Goal: Transaction & Acquisition: Purchase product/service

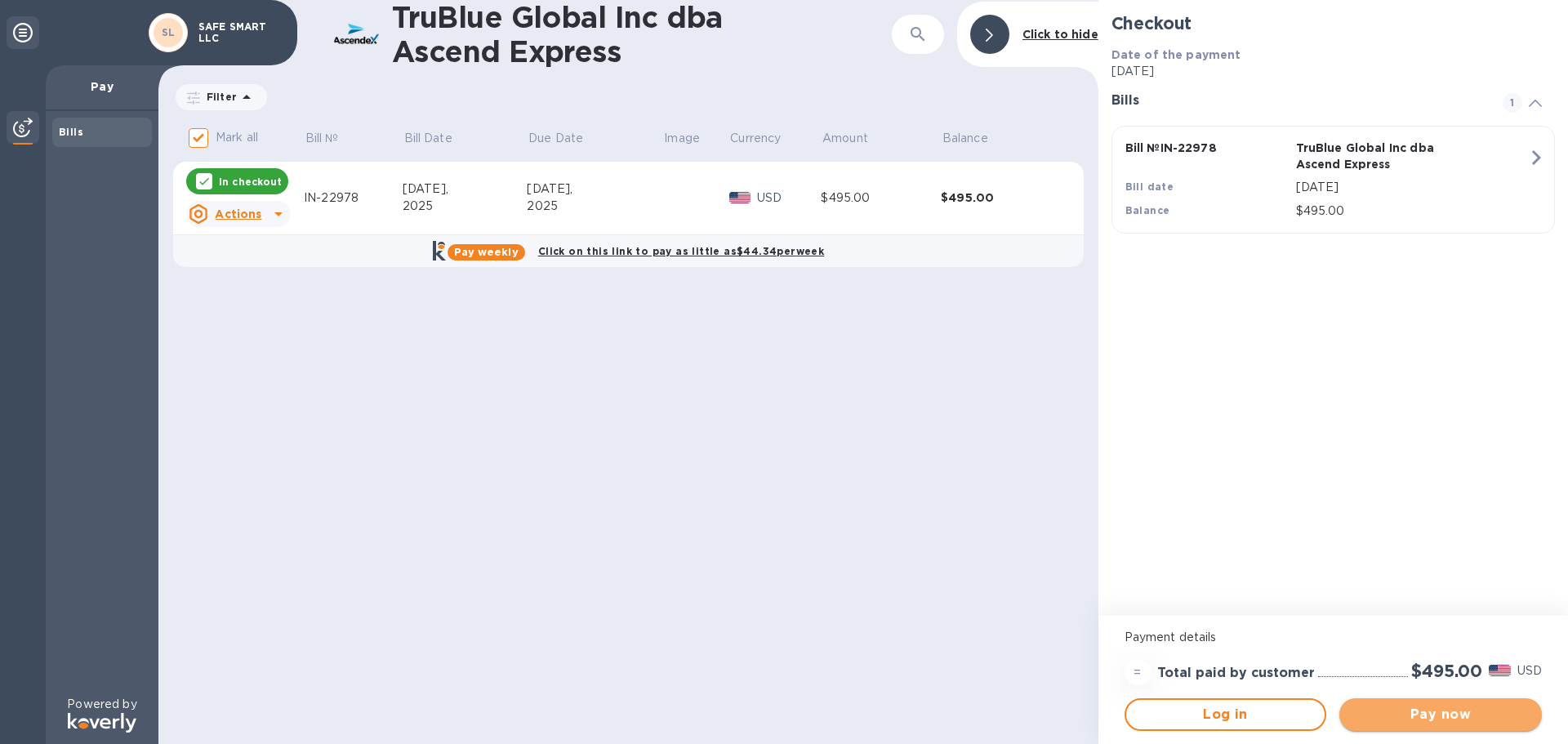
click at [1417, 713] on span "Pay now" at bounding box center [1441, 714] width 177 height 20
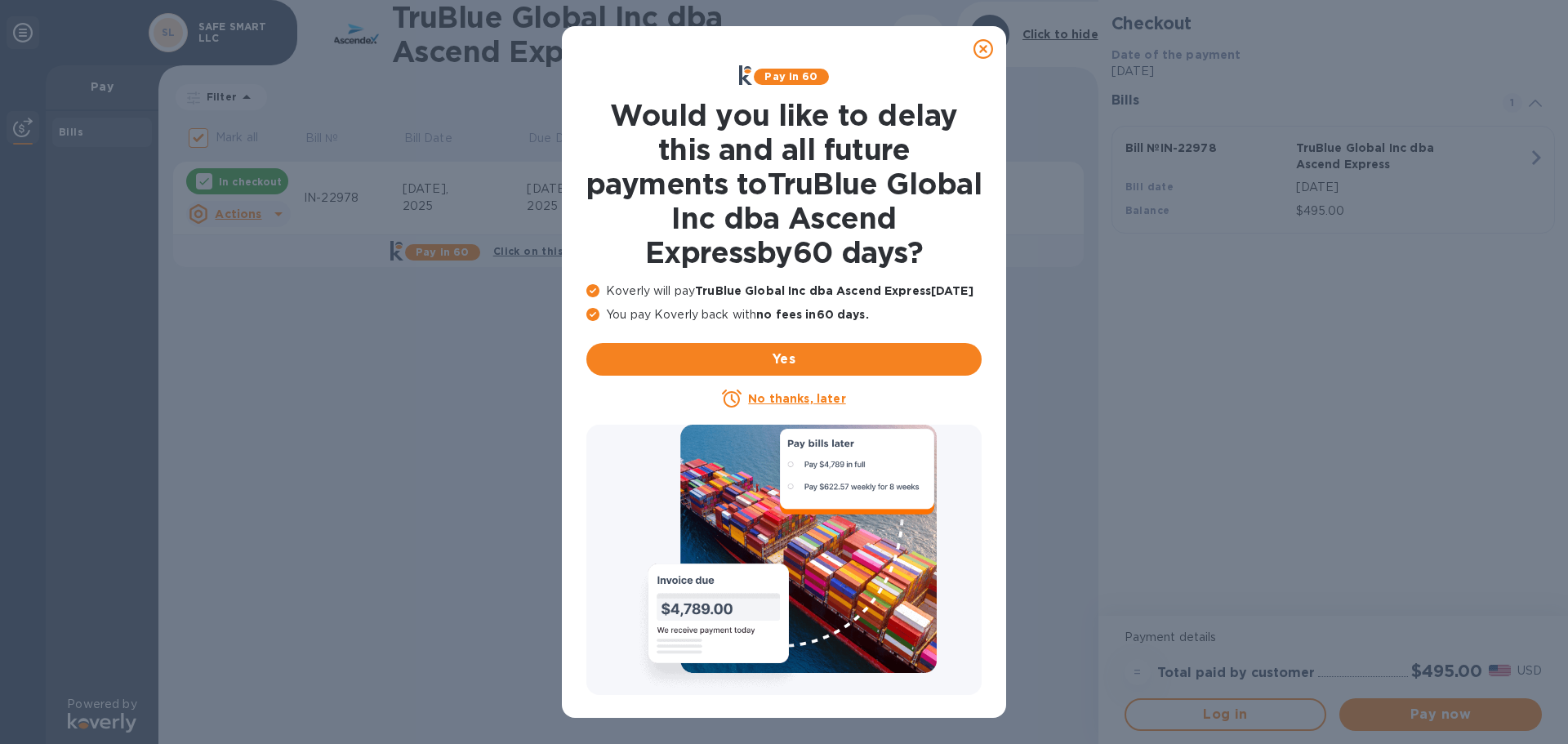
click at [793, 399] on u "No thanks, later" at bounding box center [797, 399] width 97 height 13
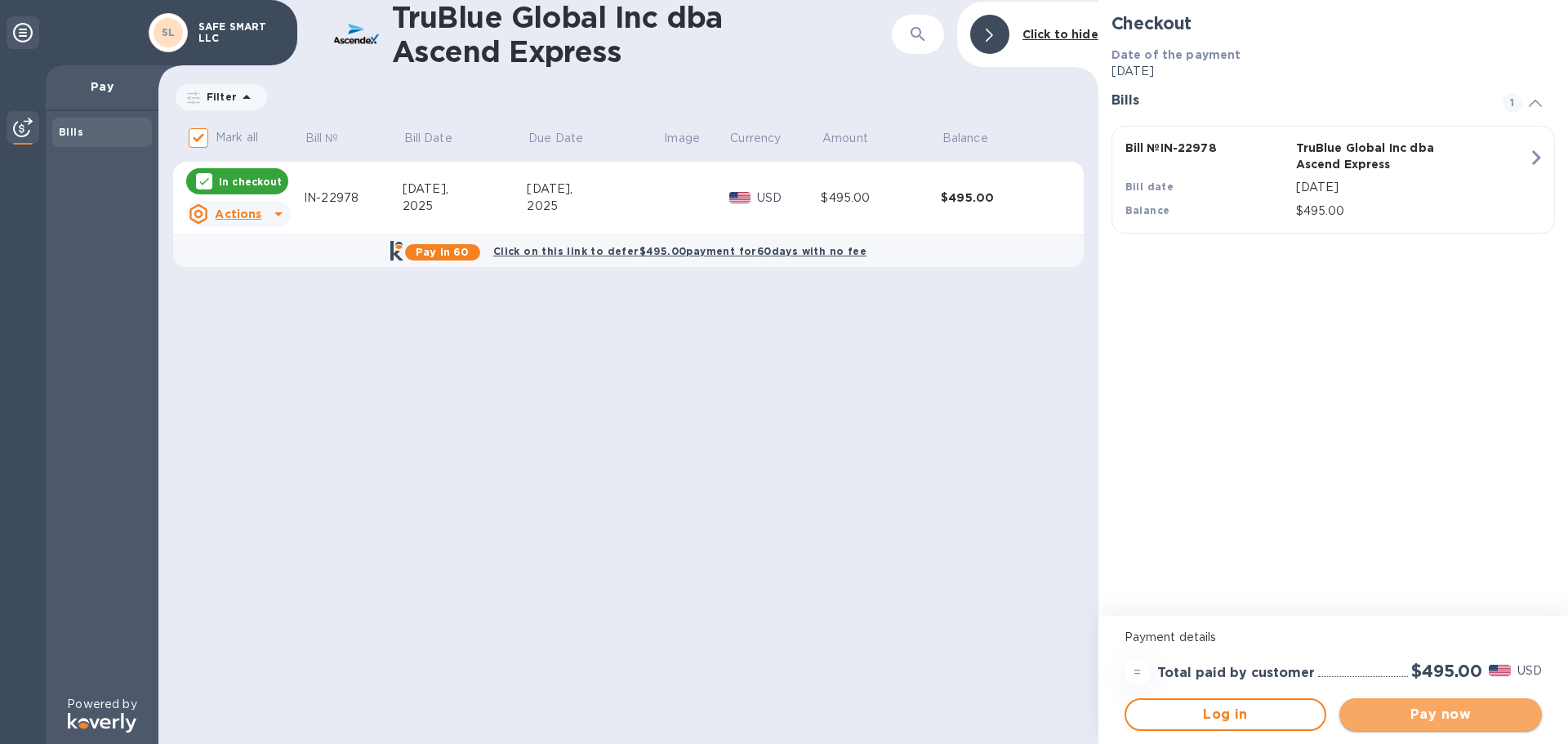
click at [1450, 703] on button "Pay now" at bounding box center [1441, 714] width 203 height 33
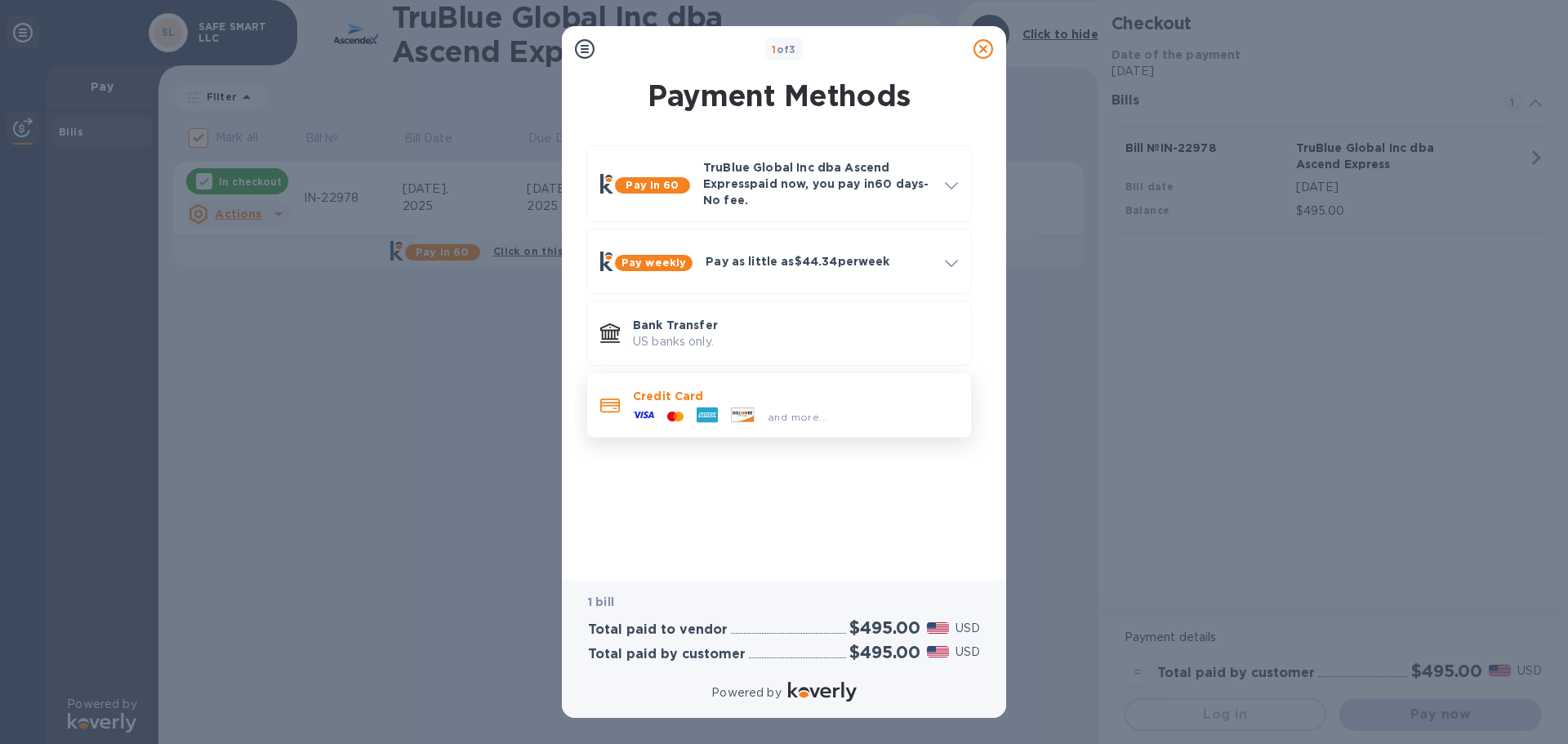
click at [750, 408] on icon at bounding box center [742, 415] width 23 height 15
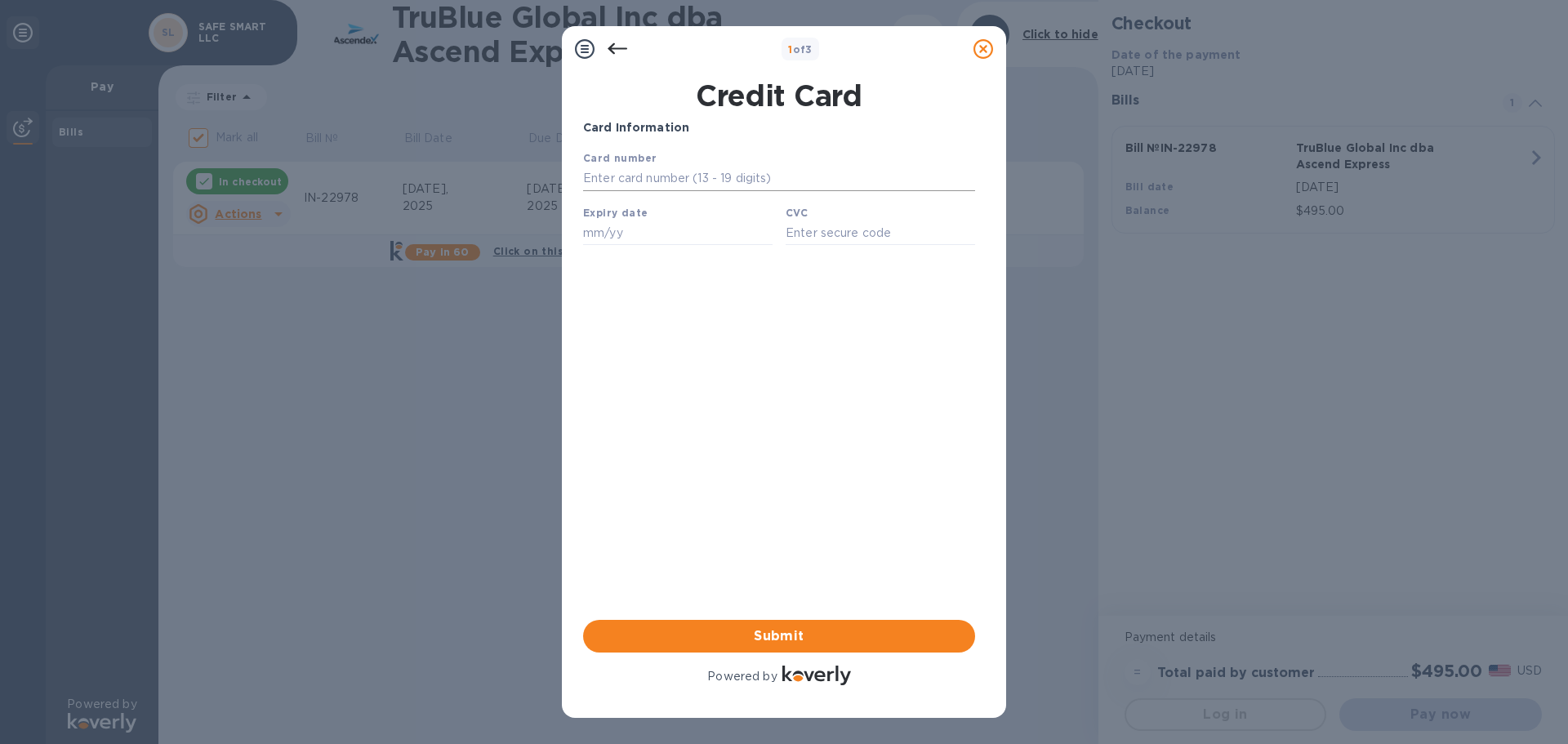
click at [637, 172] on input "text" at bounding box center [779, 179] width 392 height 24
type input "[CREDIT_CARD_NUMBER]"
click at [632, 243] on input "text" at bounding box center [678, 233] width 190 height 24
type input "09/28"
click at [822, 235] on input "text" at bounding box center [880, 233] width 190 height 24
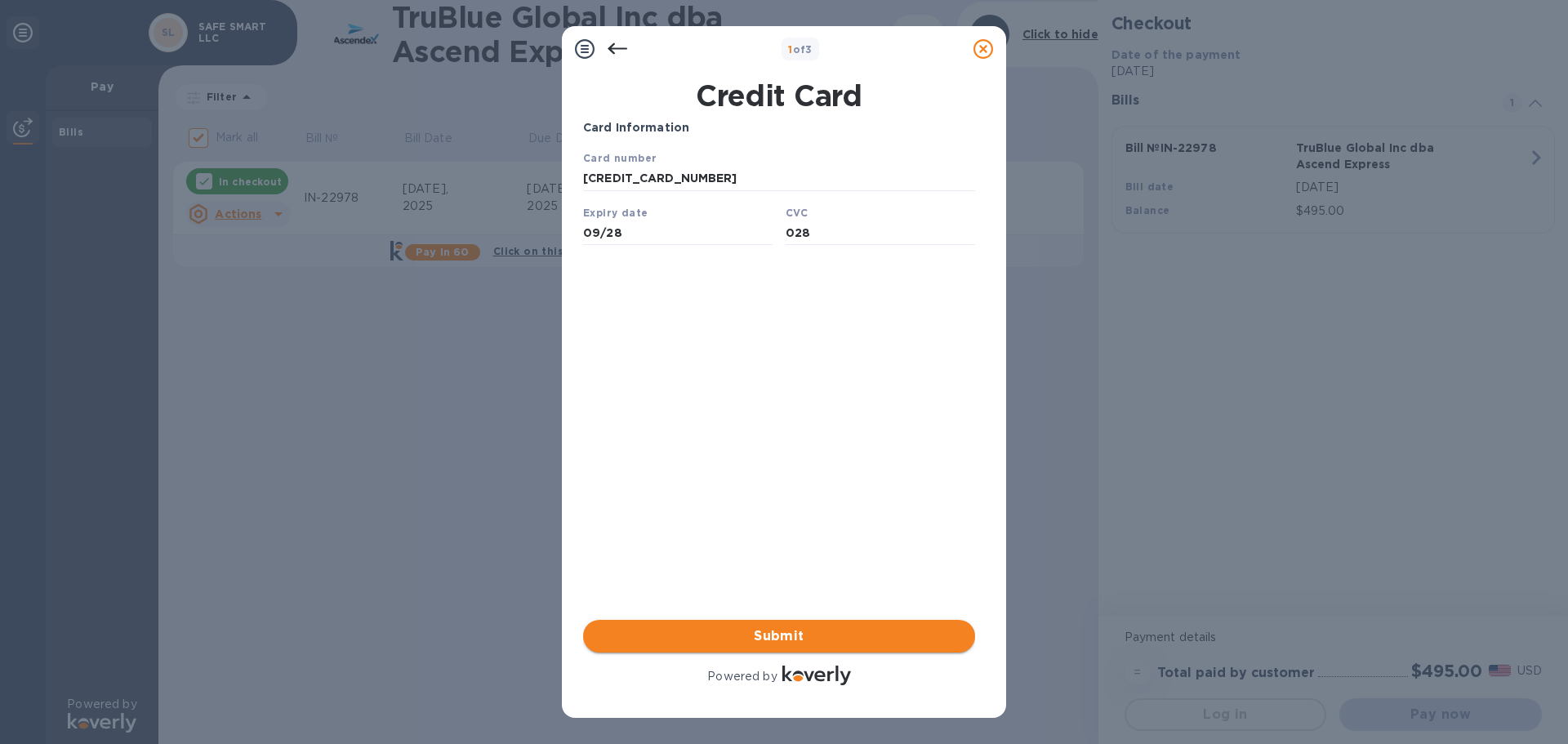
type input "028"
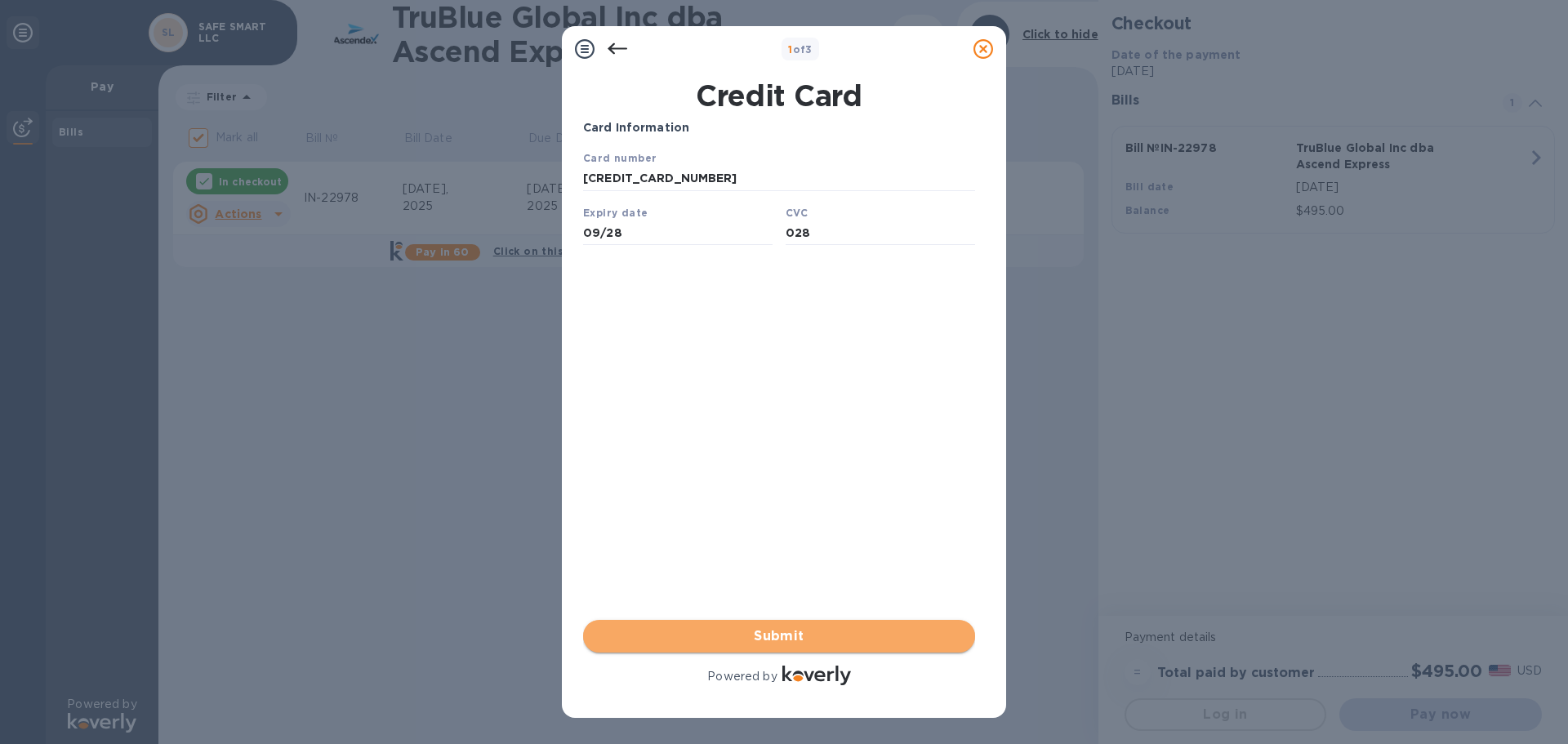
click at [786, 635] on span "Submit" at bounding box center [779, 636] width 366 height 20
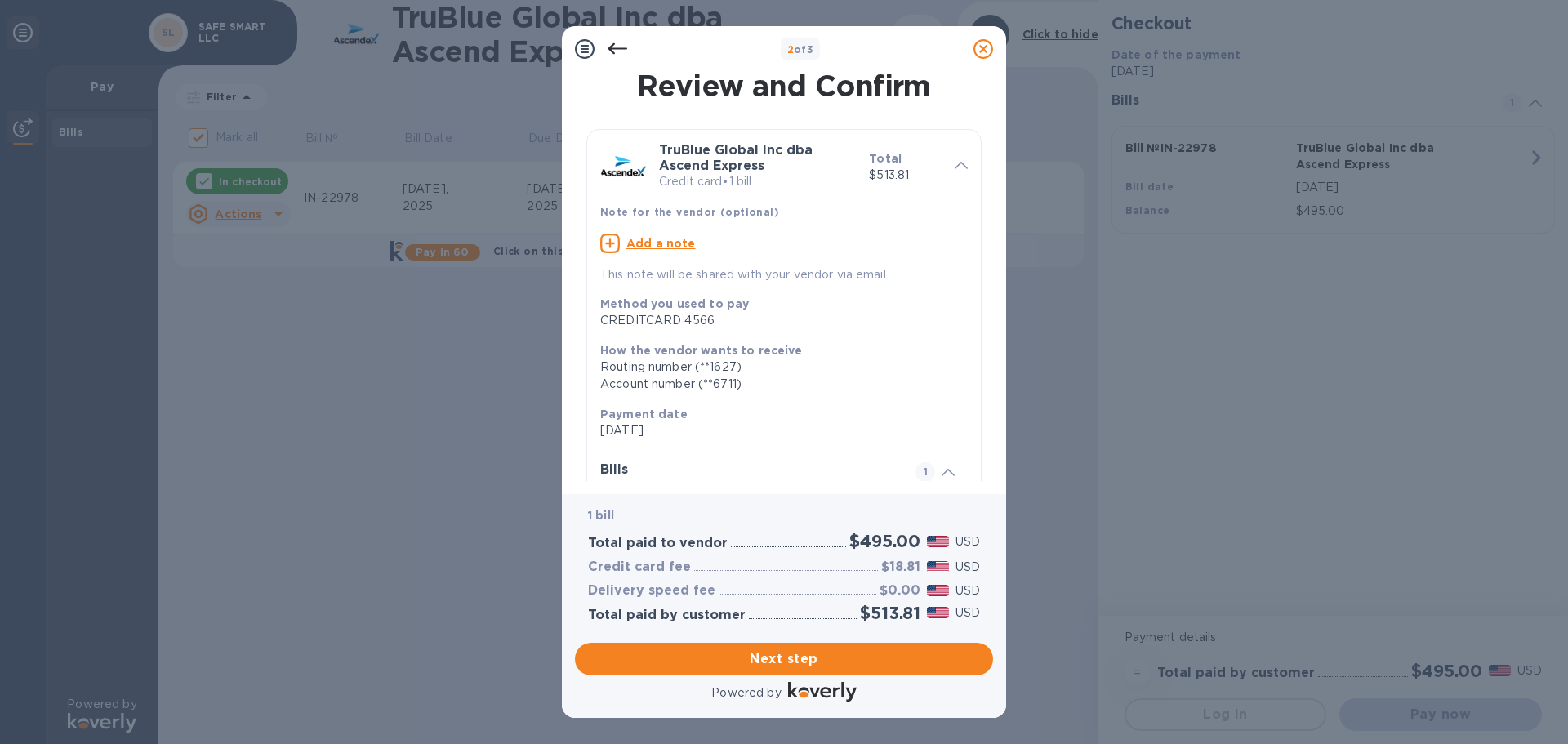
scroll to position [82, 0]
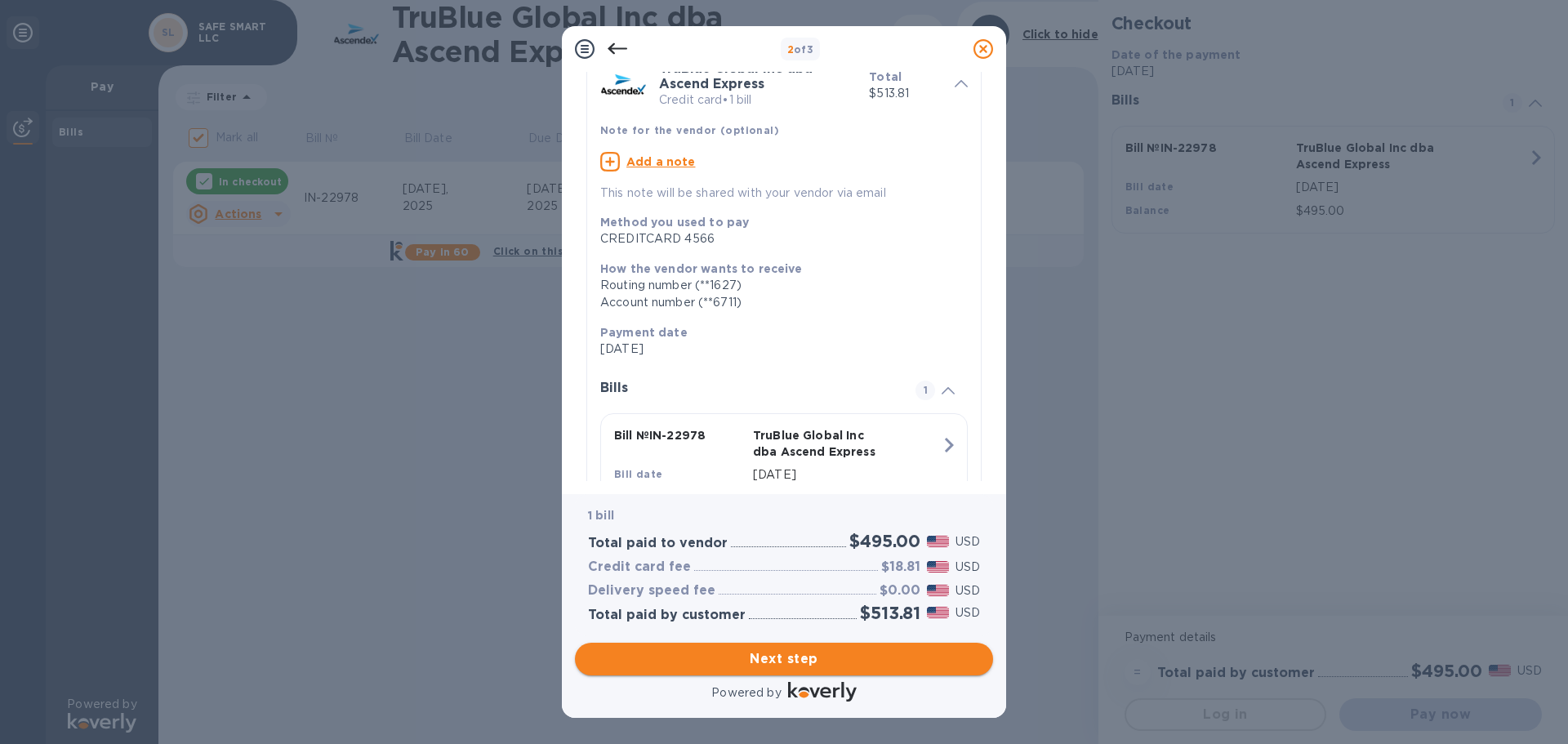
click at [818, 659] on span "Next step" at bounding box center [784, 659] width 392 height 20
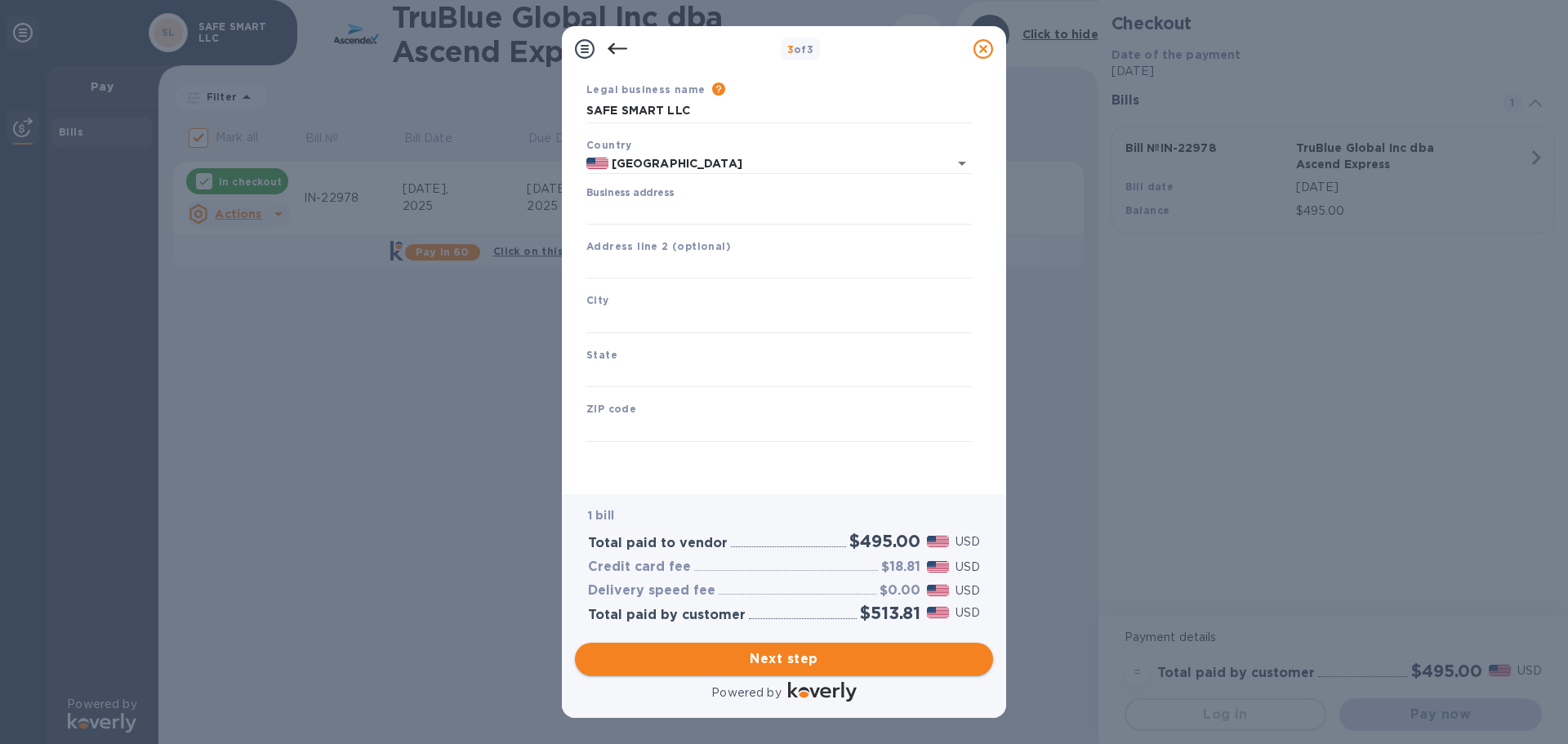
scroll to position [55, 0]
click at [637, 209] on input "Business address" at bounding box center [779, 212] width 385 height 24
type input "[STREET_ADDRESS][PERSON_NAME]"
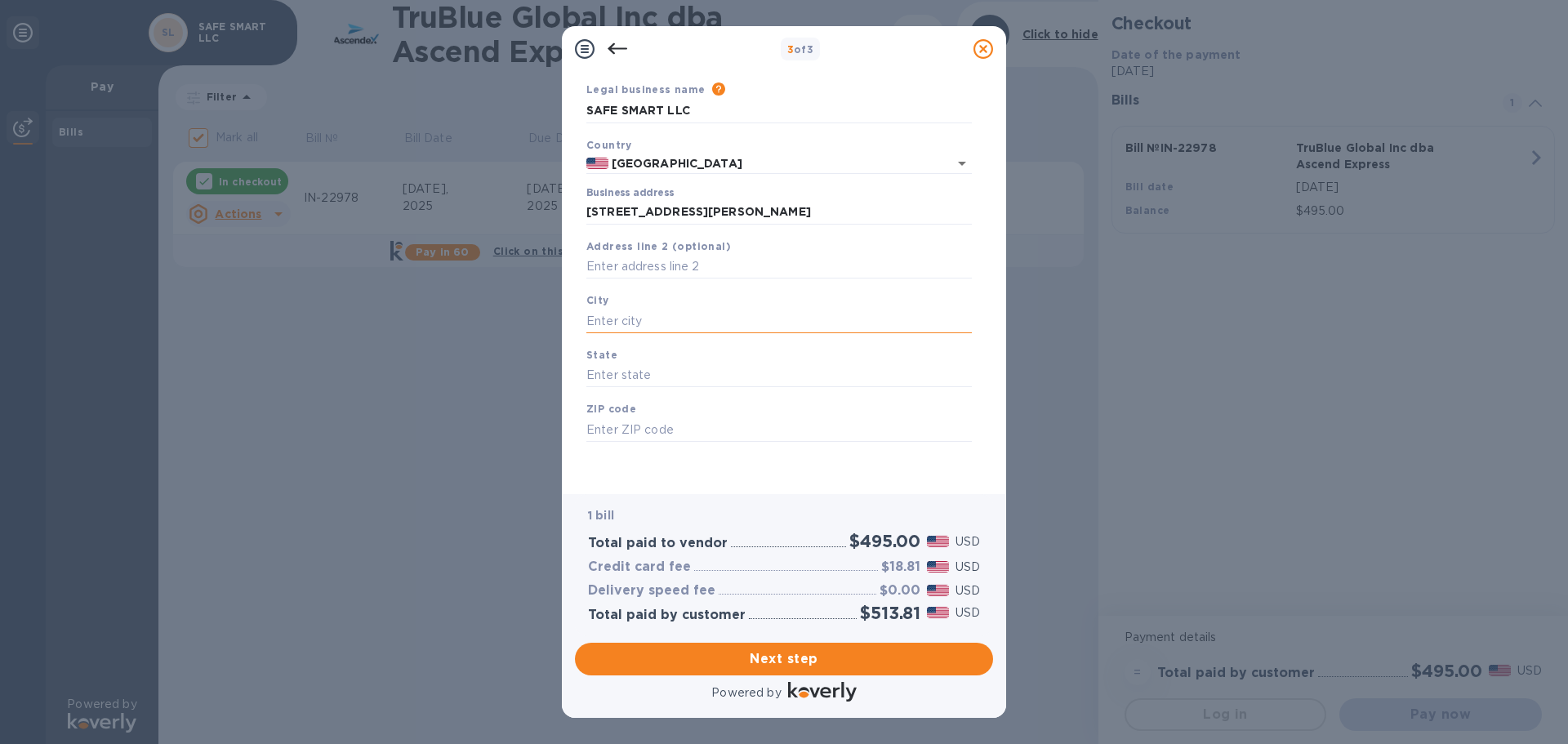
click at [617, 318] on input "text" at bounding box center [779, 321] width 385 height 24
type input "[GEOGRAPHIC_DATA]"
click at [623, 373] on input "text" at bounding box center [779, 375] width 385 height 24
type input "CA"
click at [652, 423] on input "text" at bounding box center [779, 429] width 385 height 24
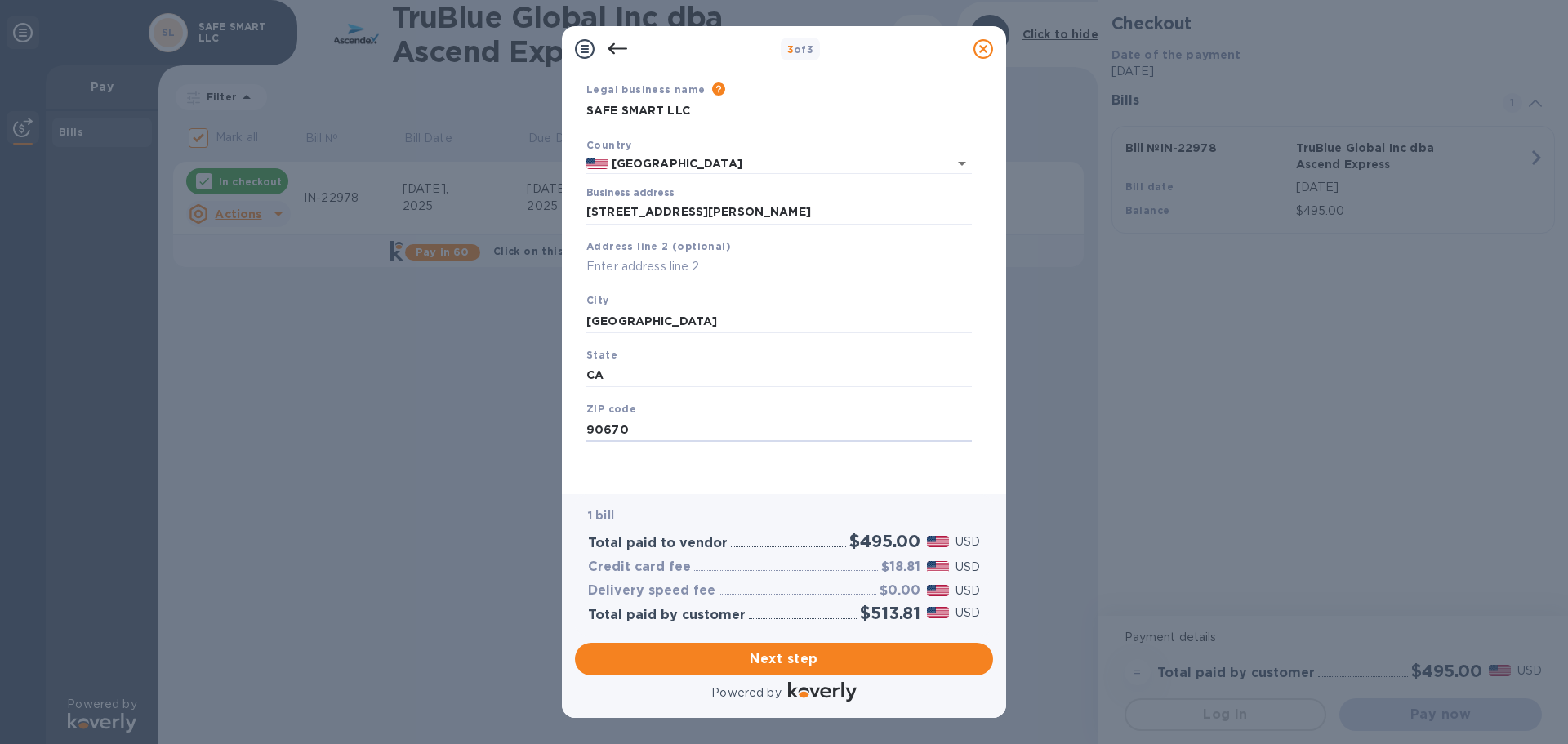
type input "90670"
drag, startPoint x: 619, startPoint y: 115, endPoint x: 629, endPoint y: 150, distance: 36.4
click at [619, 115] on input "SAFE SMART LLC" at bounding box center [779, 111] width 385 height 24
type input "SAFESMART LLC"
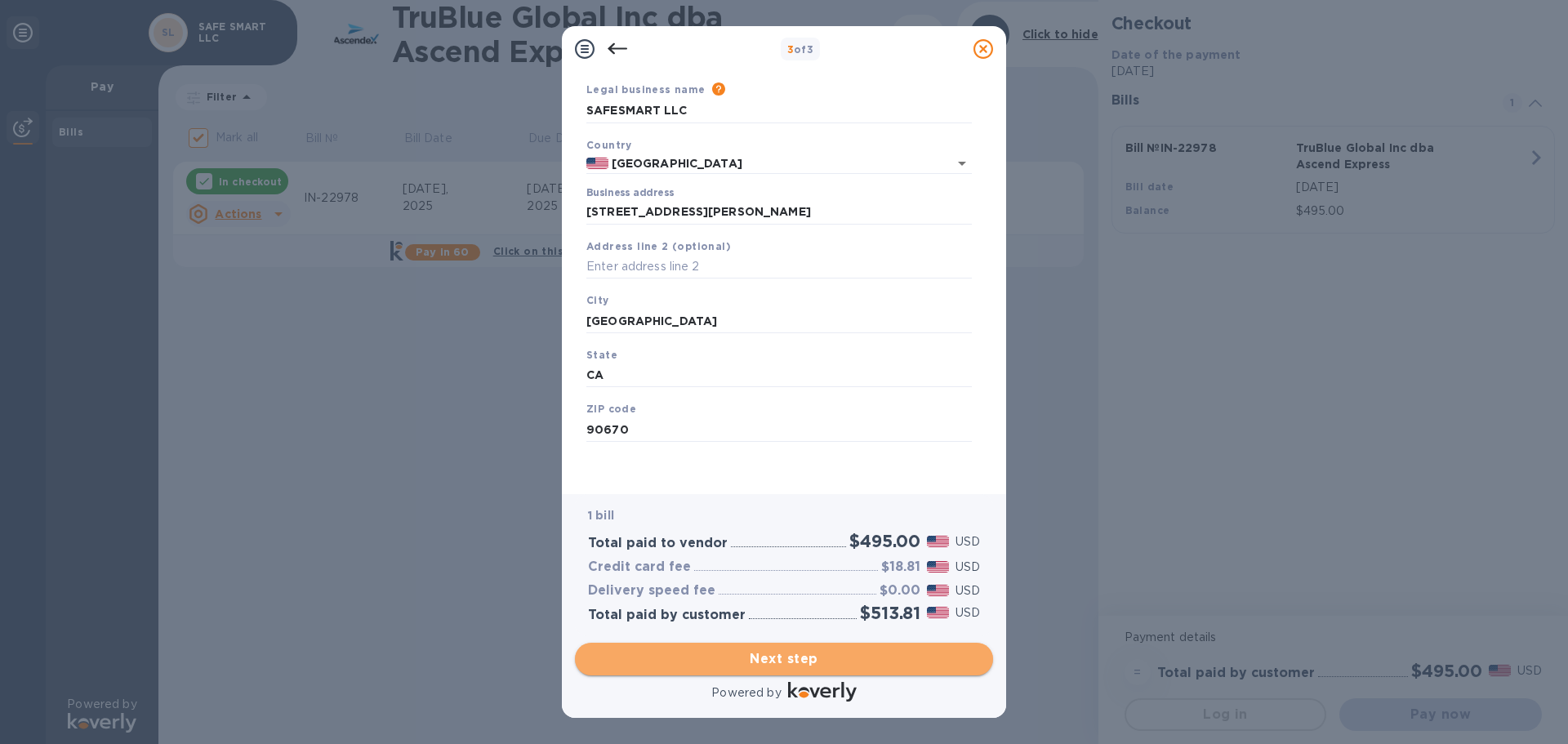
click at [821, 654] on span "Next step" at bounding box center [784, 659] width 392 height 20
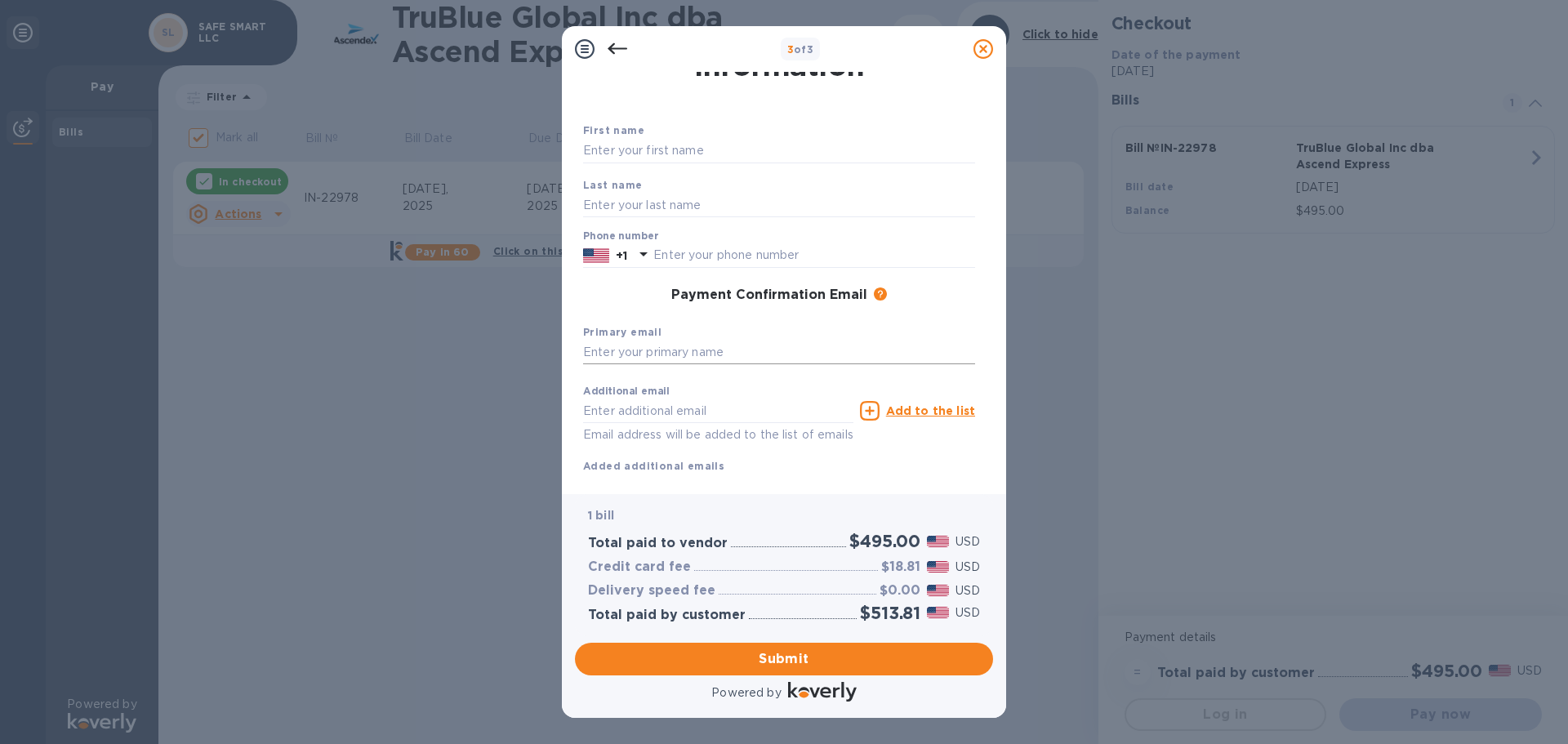
click at [626, 350] on input "text" at bounding box center [779, 353] width 392 height 24
type input "[EMAIL_ADDRESS][DOMAIN_NAME]"
click at [683, 410] on input "text" at bounding box center [718, 411] width 270 height 24
type input "[PERSON_NAME][EMAIL_ADDRESS][DOMAIN_NAME]"
click at [614, 147] on input "text" at bounding box center [779, 151] width 392 height 24
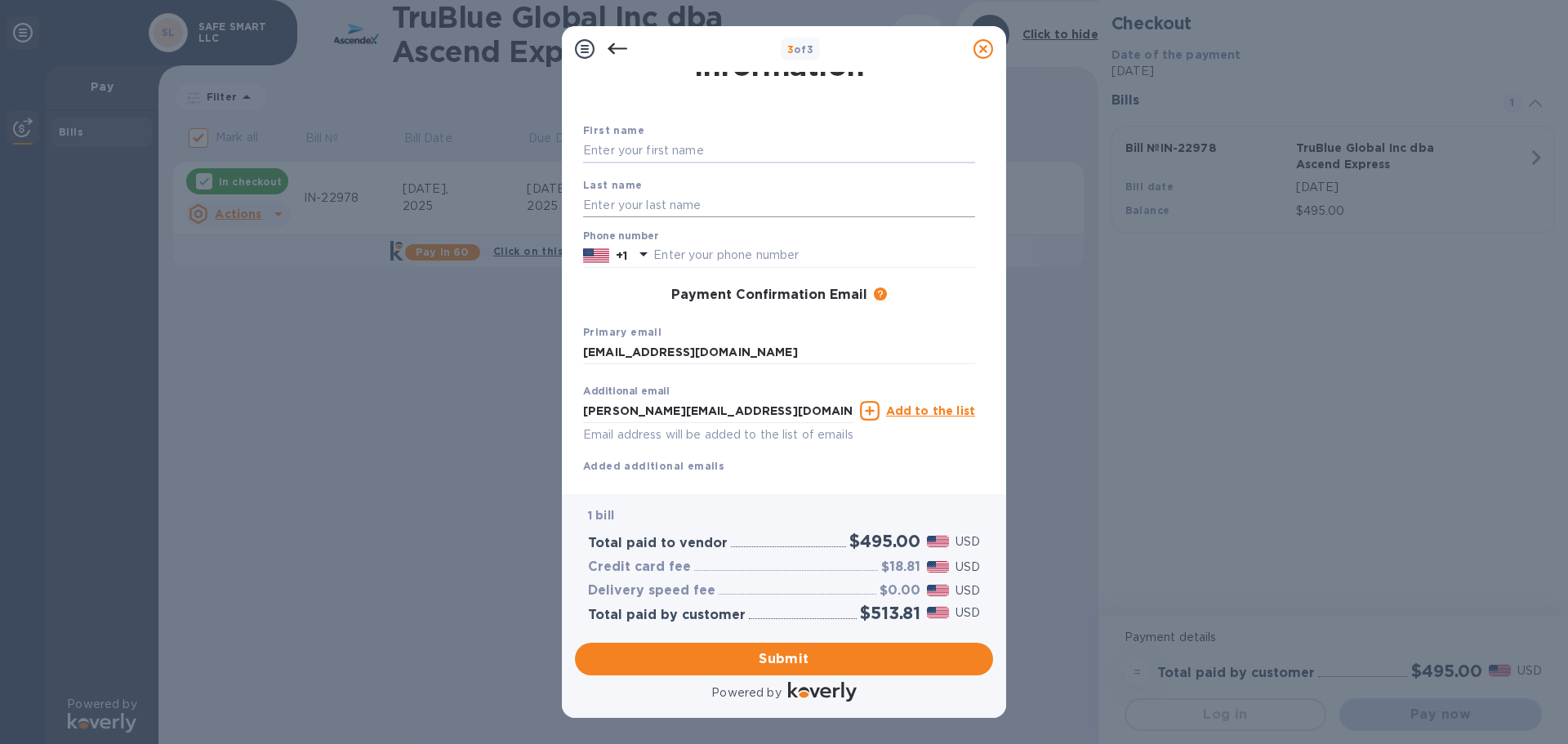
type input "[PERSON_NAME]"
click at [697, 254] on input "text" at bounding box center [814, 255] width 322 height 24
drag, startPoint x: 657, startPoint y: 252, endPoint x: 787, endPoint y: 255, distance: 130.0
click at [787, 255] on input "3102612244" at bounding box center [814, 255] width 322 height 24
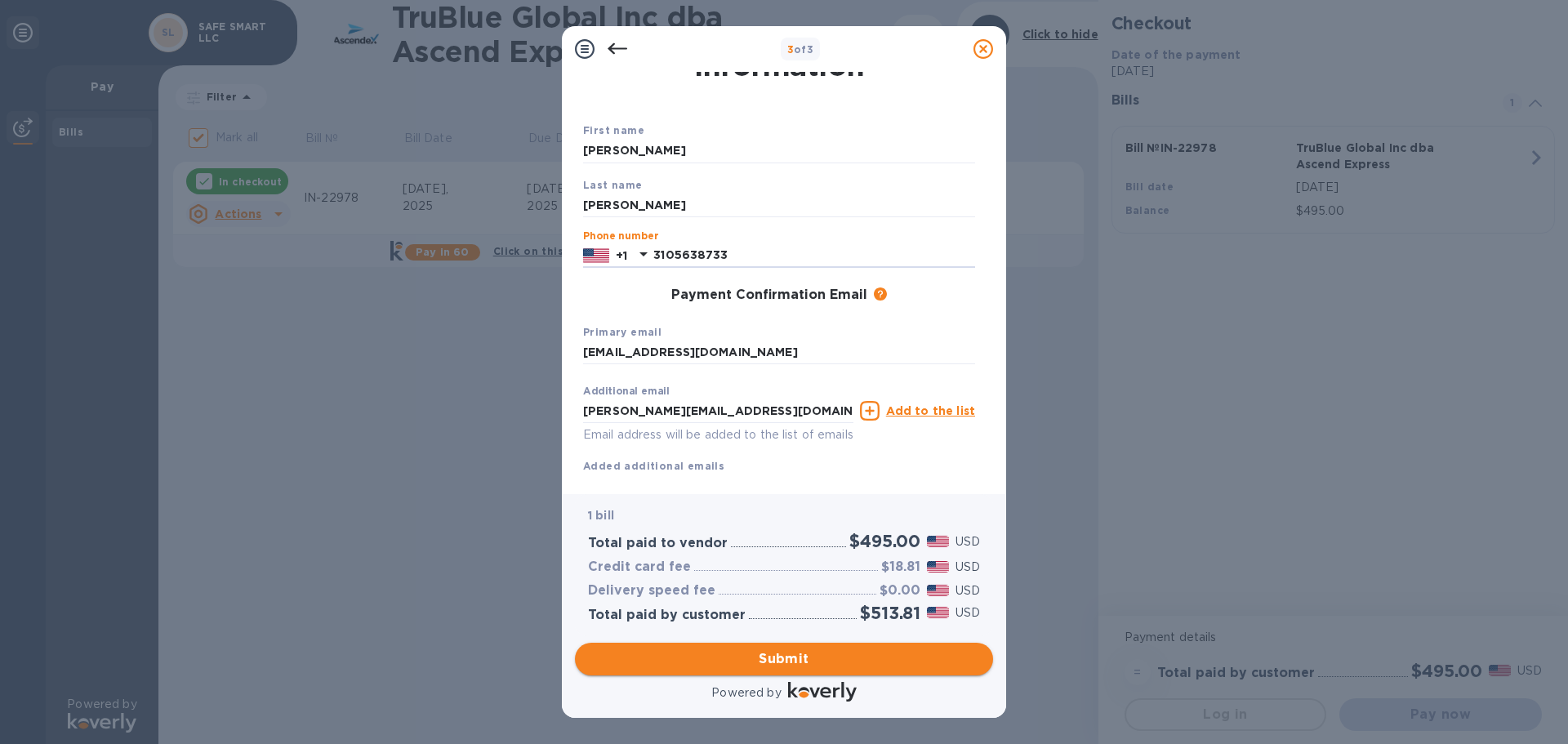
type input "3105638733"
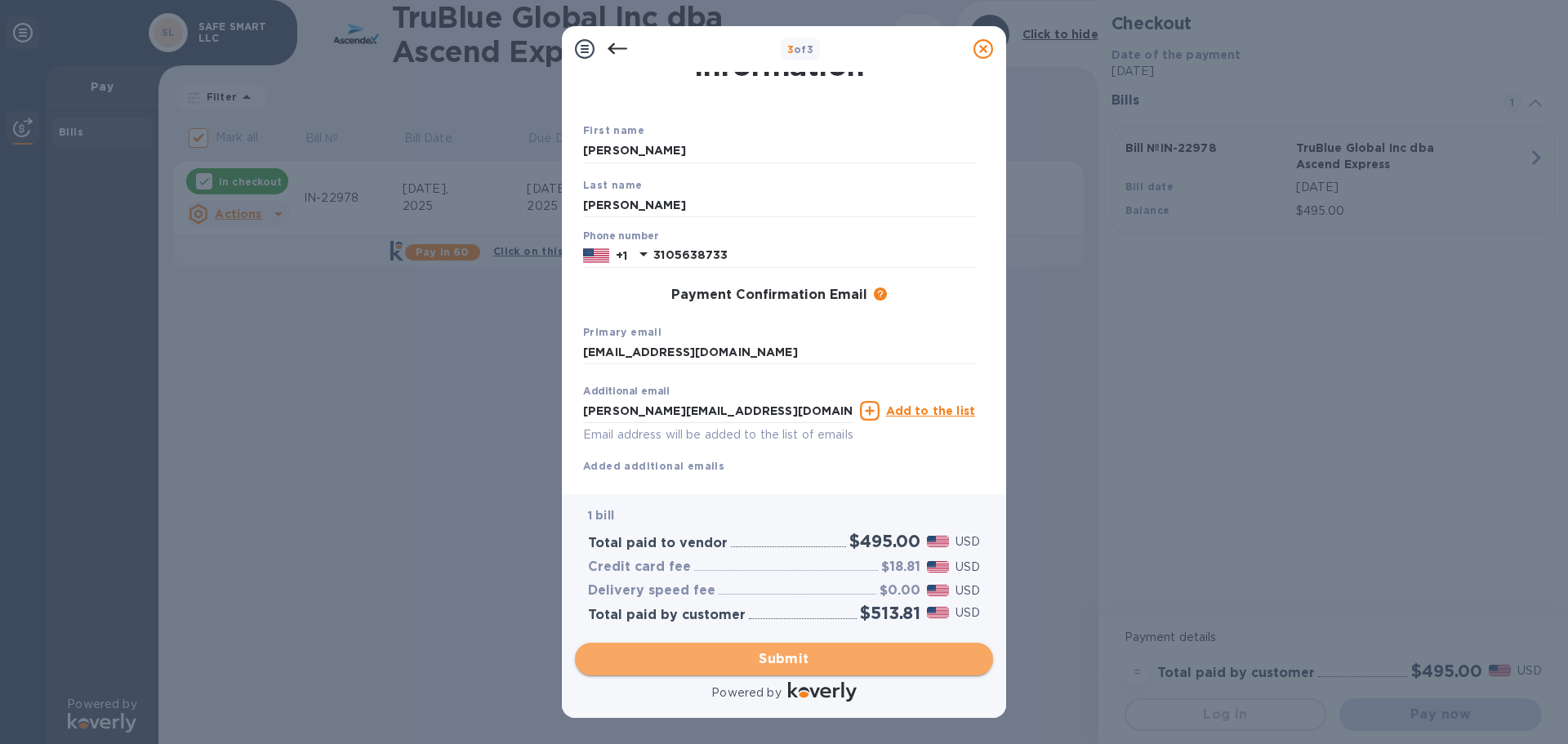
click at [792, 656] on span "Submit" at bounding box center [784, 659] width 392 height 20
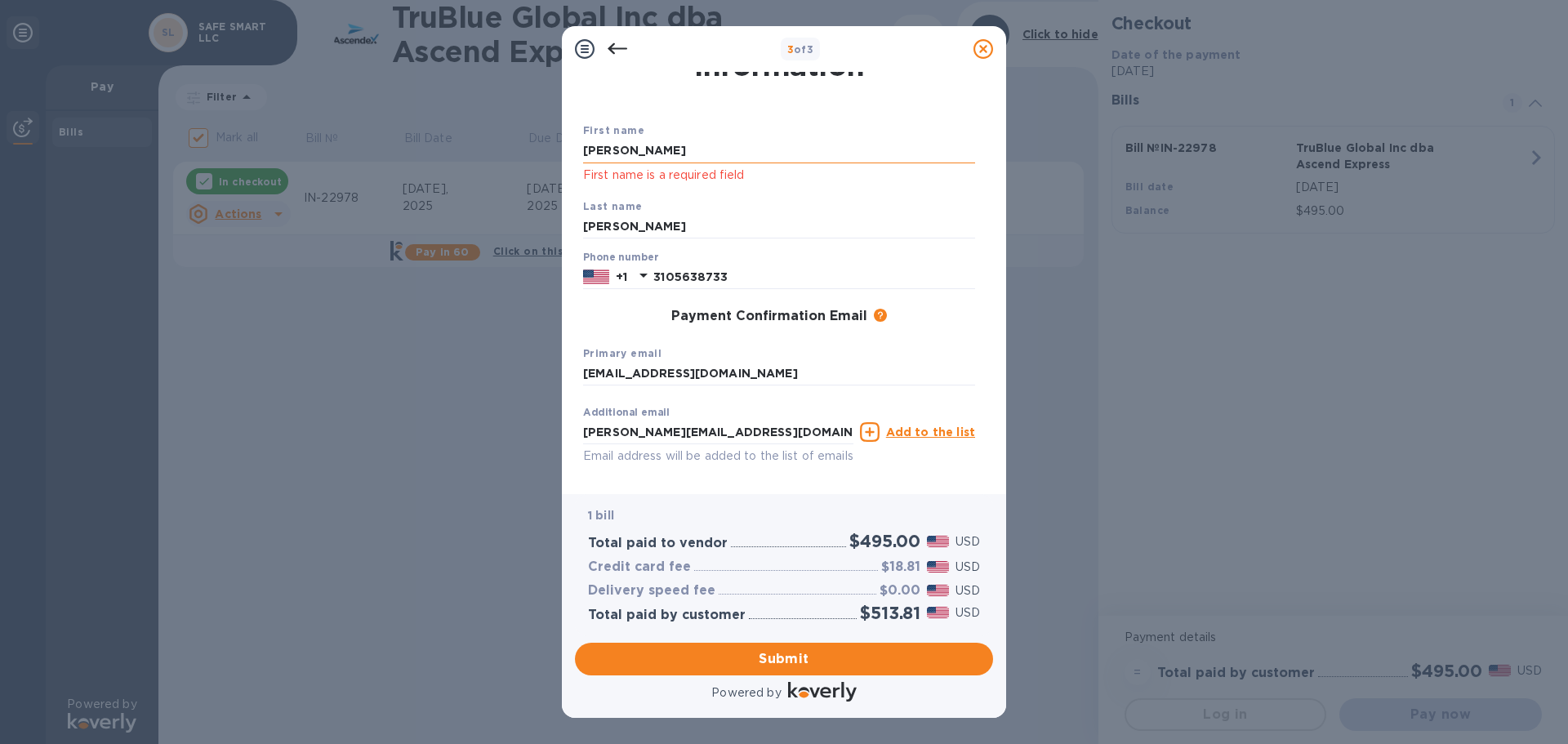
click at [670, 146] on input "[PERSON_NAME]" at bounding box center [779, 151] width 392 height 24
drag, startPoint x: 646, startPoint y: 151, endPoint x: 516, endPoint y: 151, distance: 130.0
click at [516, 151] on div "3 of 3 Payment Contact Information First name [PERSON_NAME] First name is a req…" at bounding box center [784, 372] width 1568 height 744
type input "[PERSON_NAME]"
click at [902, 294] on div "Phone number [PHONE_NUMBER]" at bounding box center [779, 270] width 405 height 50
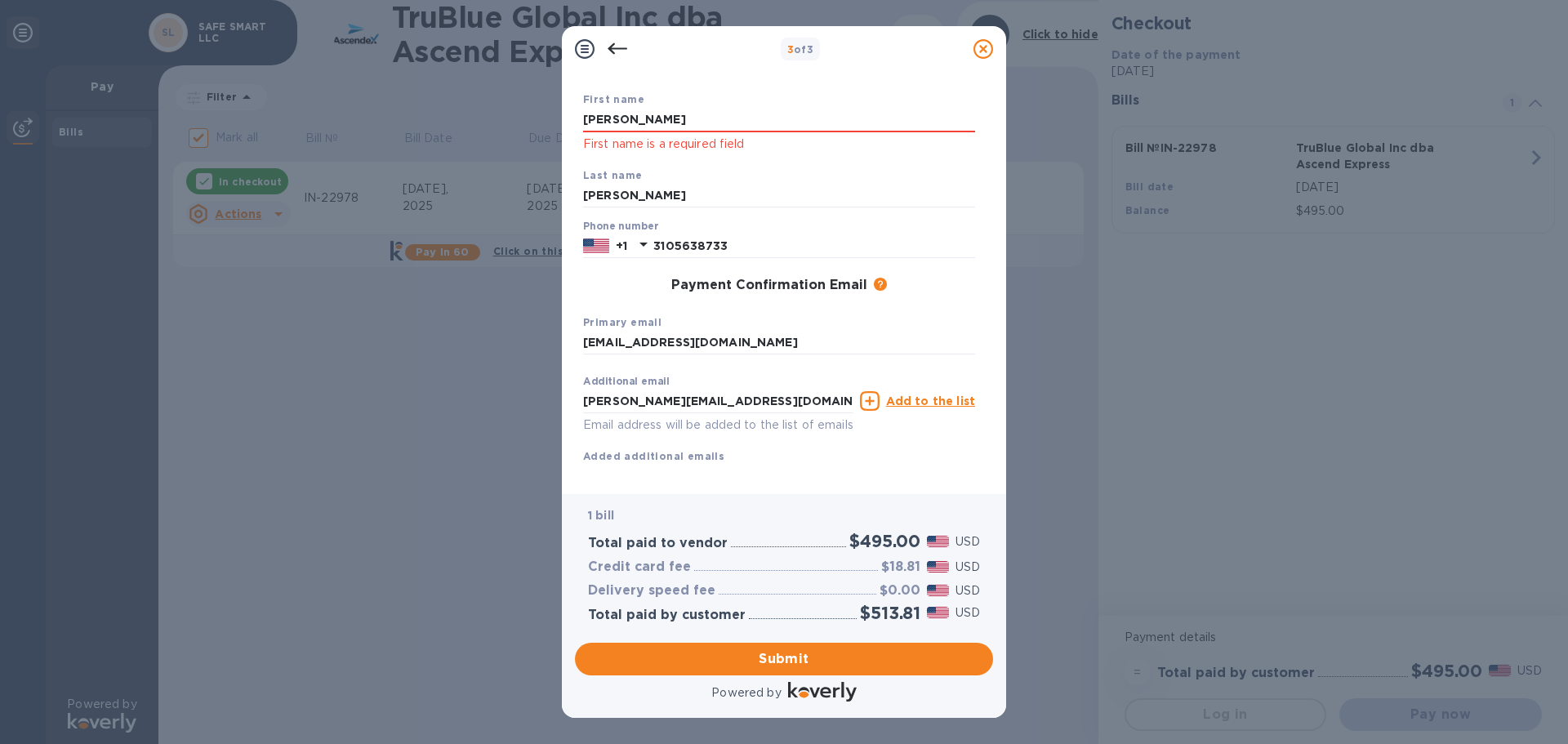
scroll to position [115, 0]
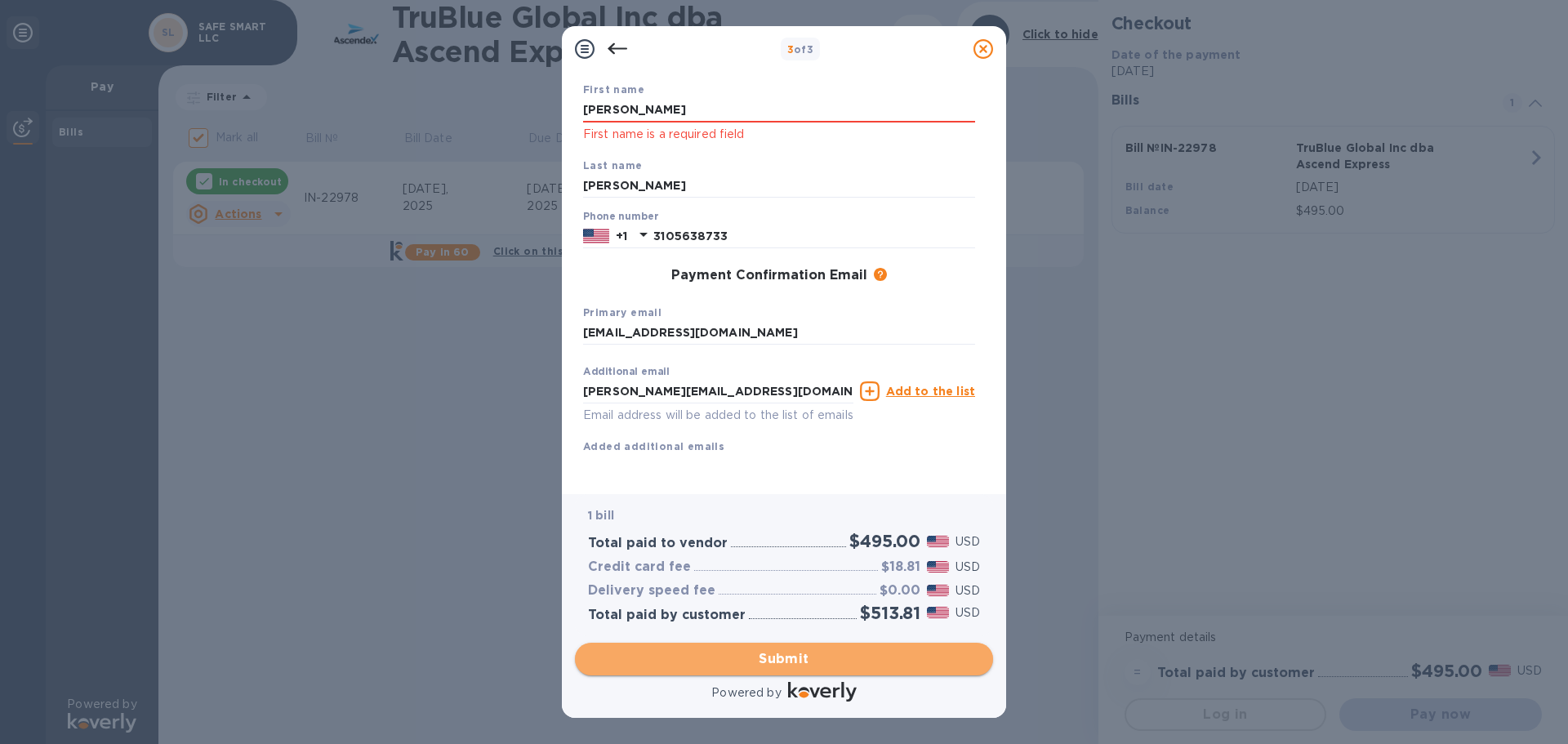
click at [790, 653] on span "Submit" at bounding box center [784, 659] width 392 height 20
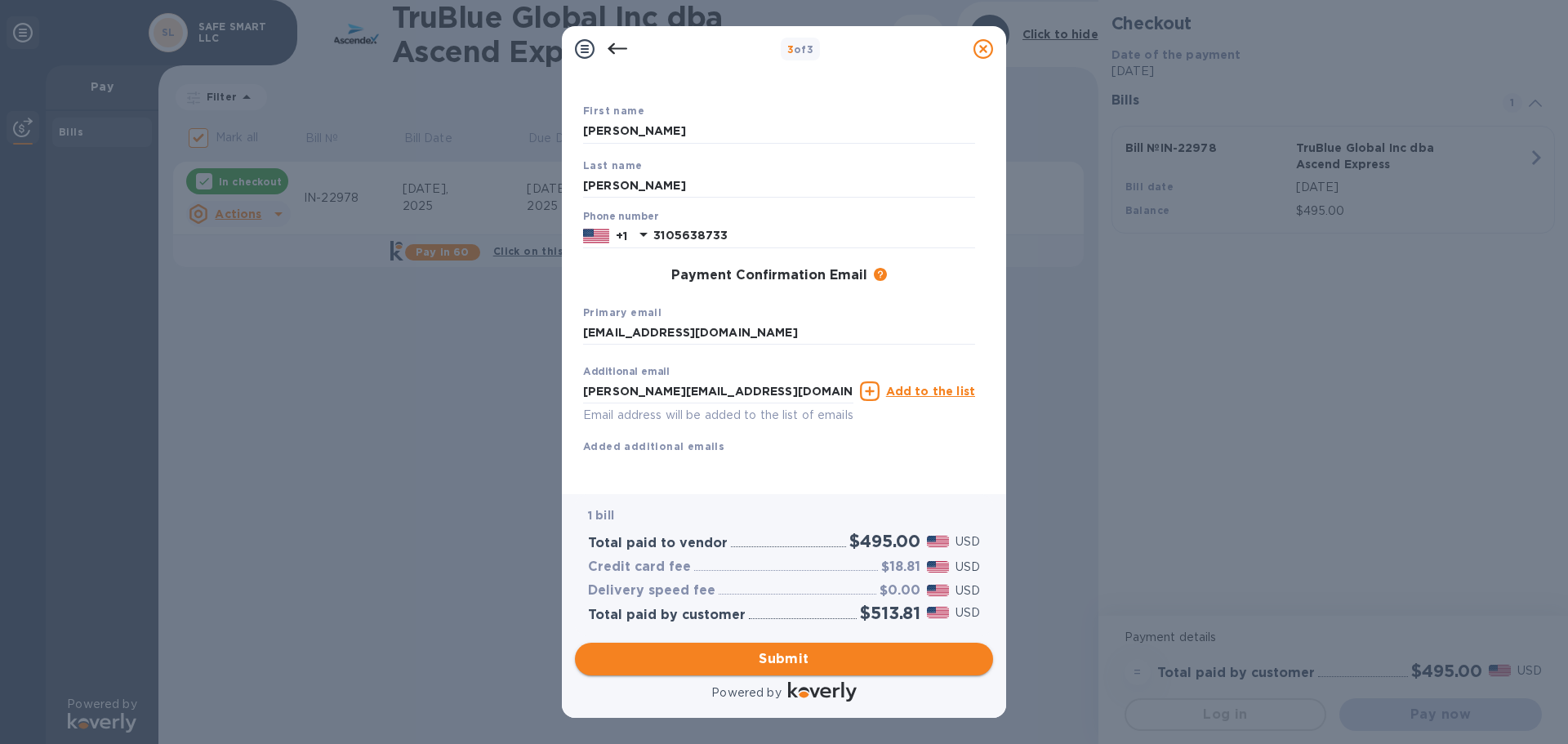
scroll to position [93, 0]
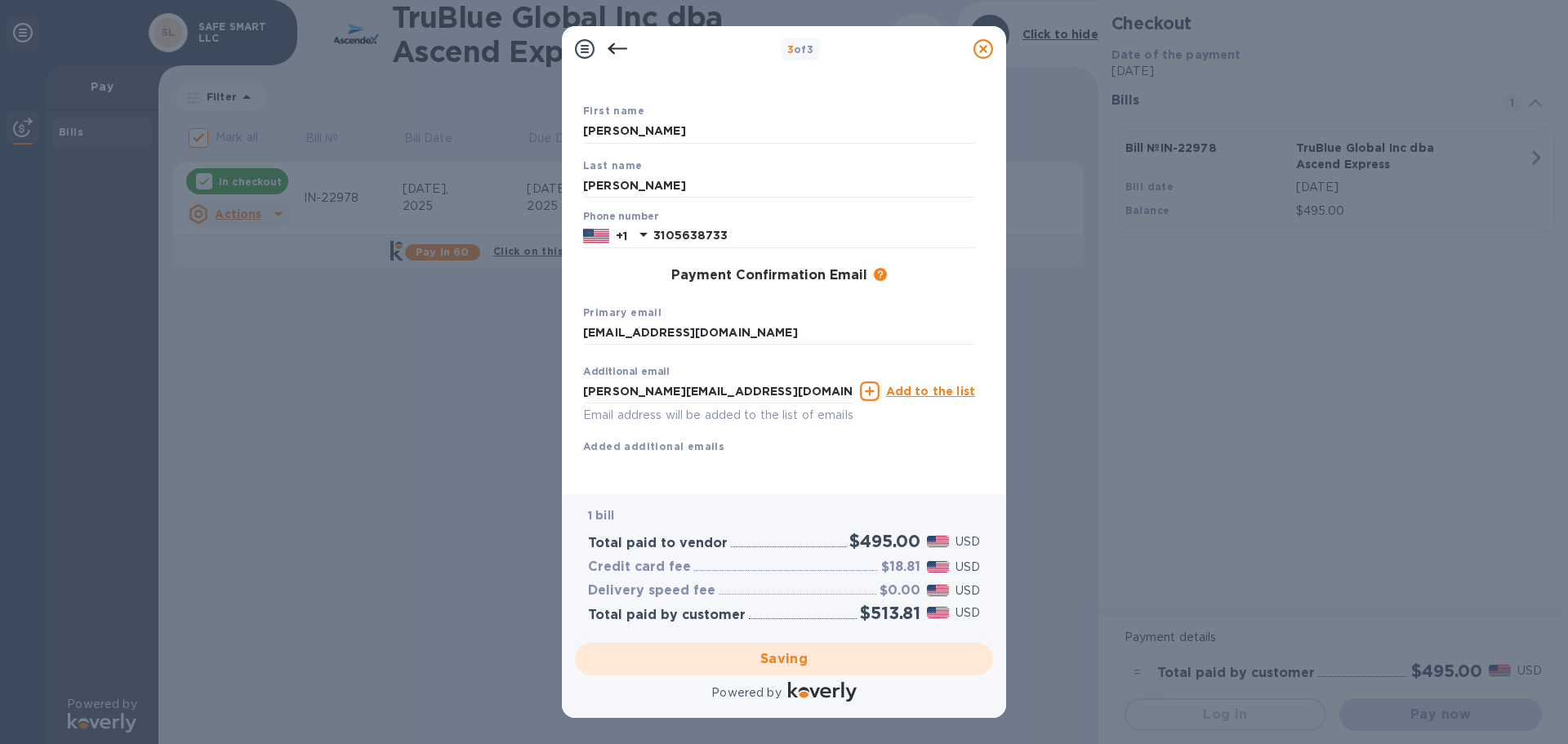
checkbox input "false"
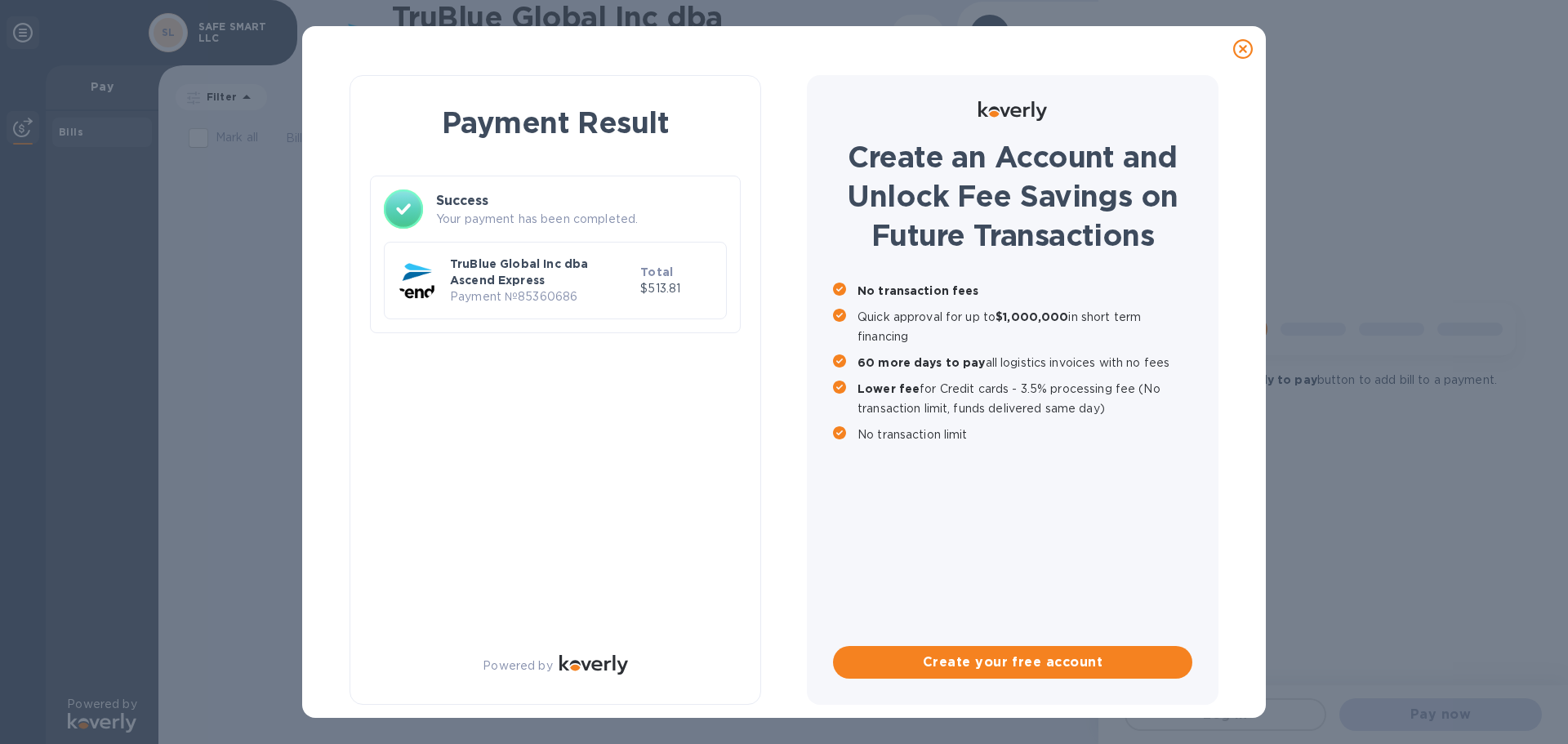
scroll to position [0, 0]
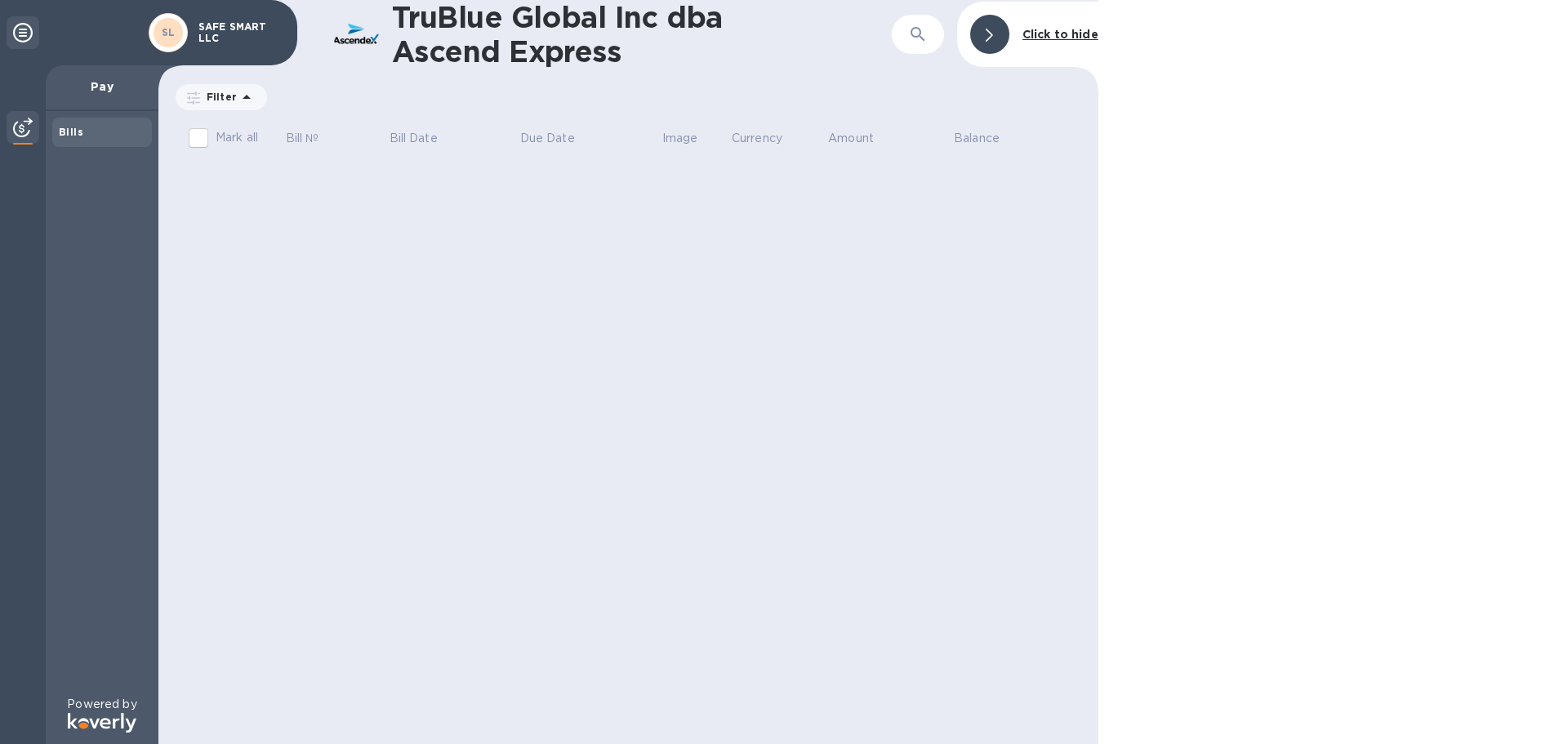
click at [69, 129] on b "Bills" at bounding box center [71, 131] width 24 height 12
click at [24, 123] on img at bounding box center [22, 127] width 20 height 20
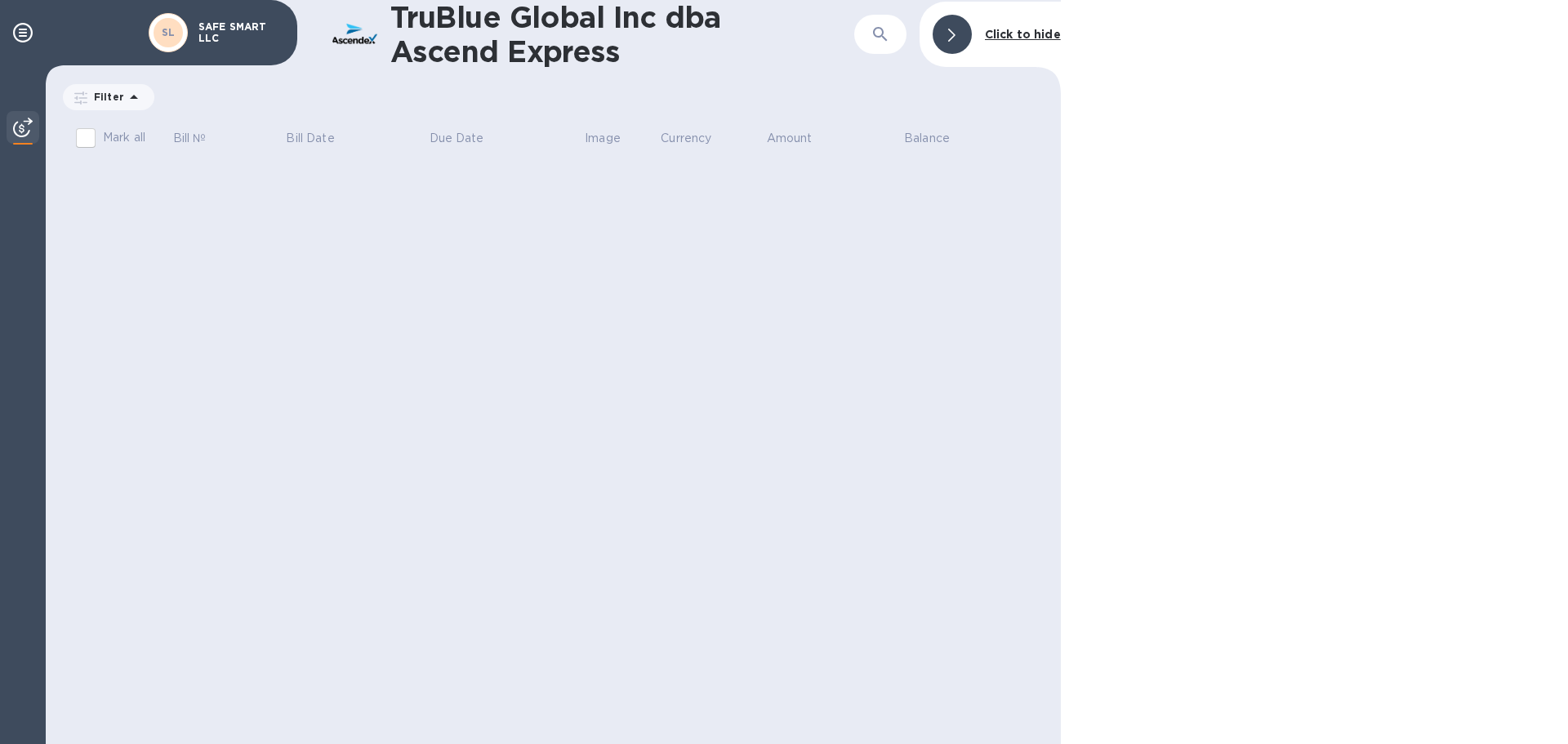
click at [580, 223] on div "TruBlue Global Inc dba Ascend Express ​ Click to hide Filter Amount Mark all Bi…" at bounding box center [553, 372] width 1015 height 744
click at [34, 117] on div at bounding box center [22, 129] width 33 height 36
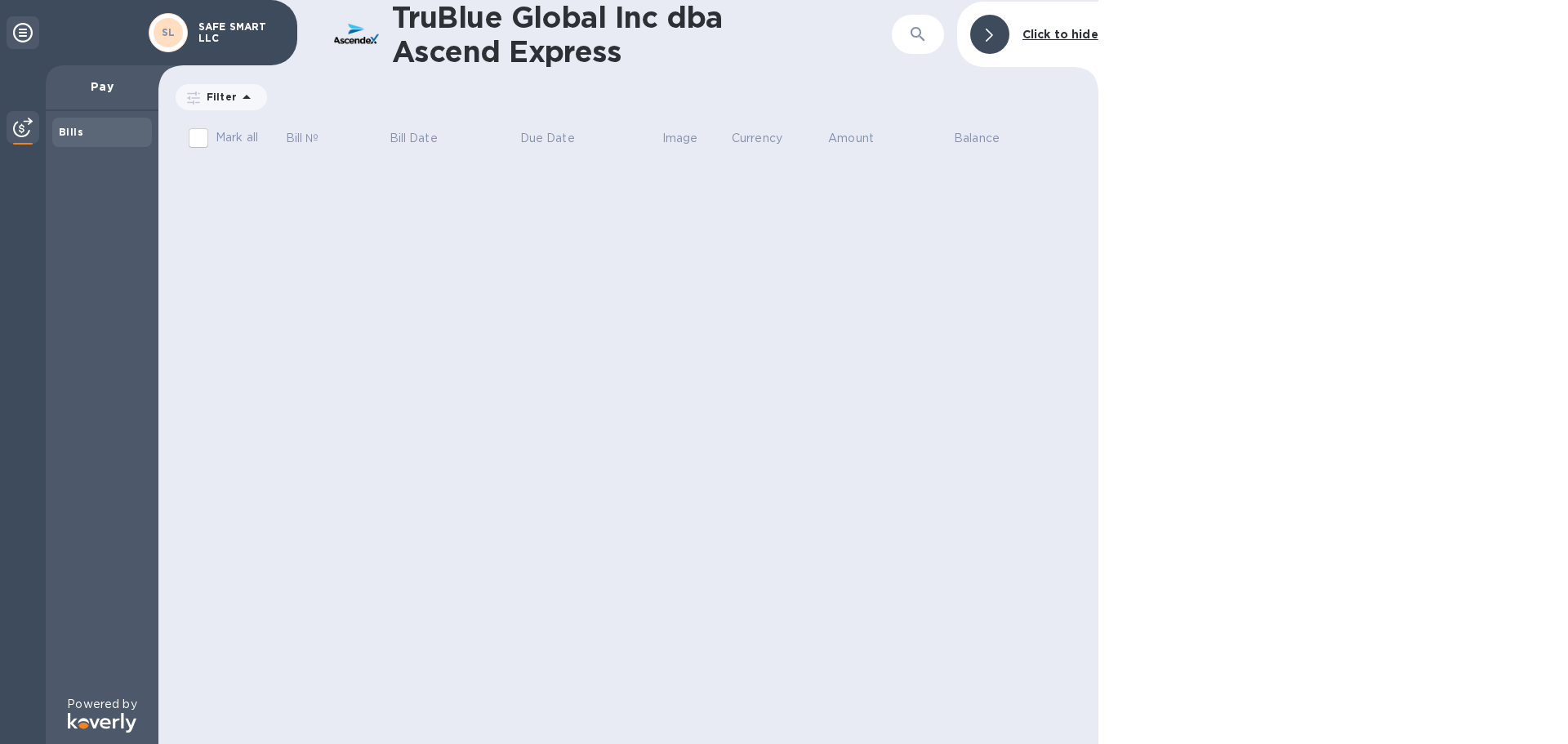
click at [245, 93] on icon at bounding box center [246, 97] width 20 height 20
click at [489, 72] on div "TruBlue Global Inc dba Ascend Express ​ Click to hide Filter Amount Mark all Bi…" at bounding box center [628, 372] width 940 height 744
click at [23, 30] on icon at bounding box center [22, 33] width 20 height 20
